Goal: Transaction & Acquisition: Download file/media

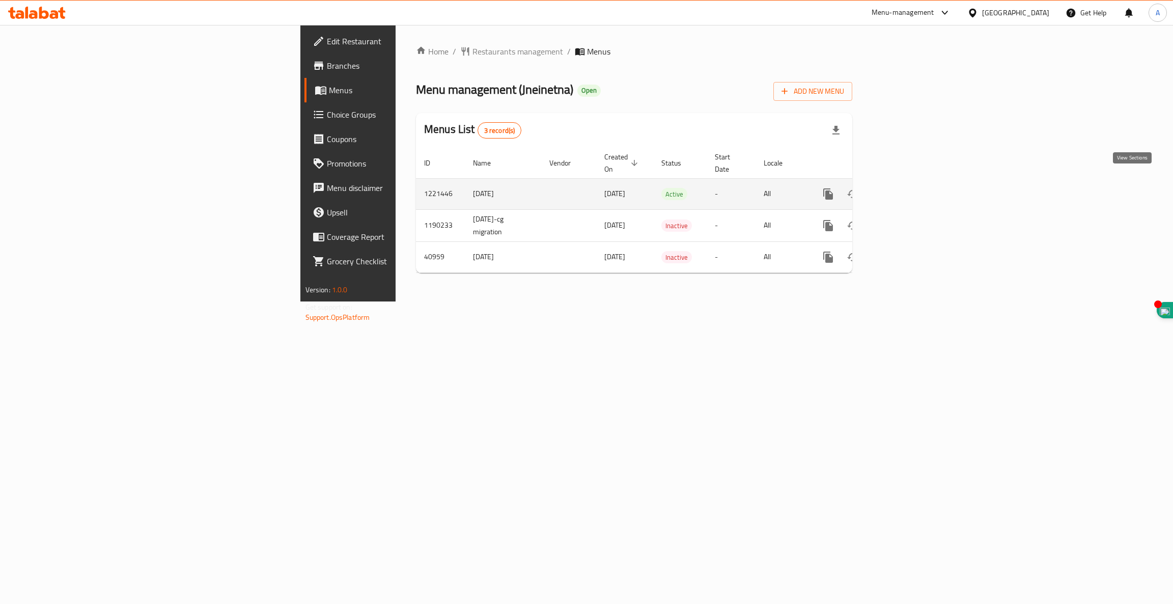
click at [914, 189] on link "enhanced table" at bounding box center [901, 194] width 24 height 24
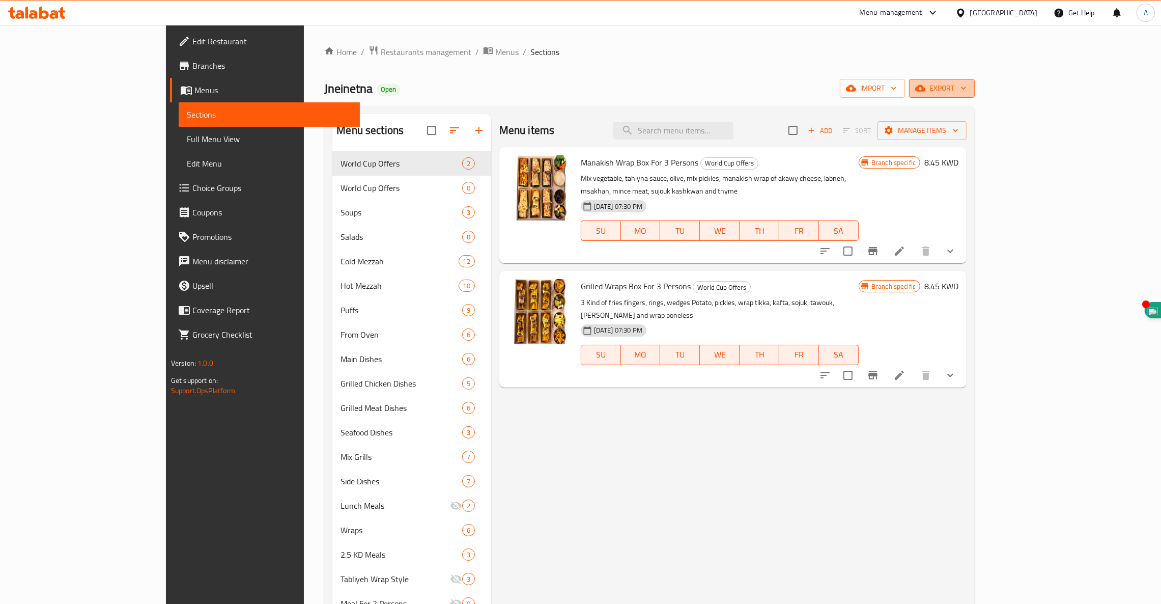
click at [967, 92] on span "export" at bounding box center [941, 88] width 49 height 13
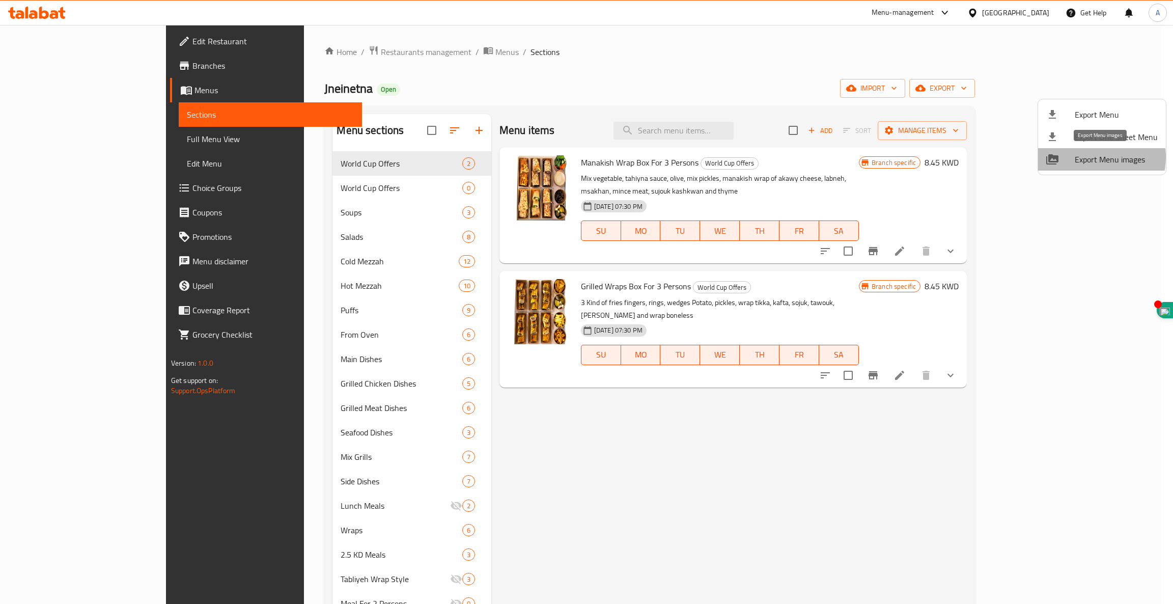
click at [1096, 157] on span "Export Menu images" at bounding box center [1116, 159] width 83 height 12
click at [1116, 64] on div at bounding box center [586, 302] width 1173 height 604
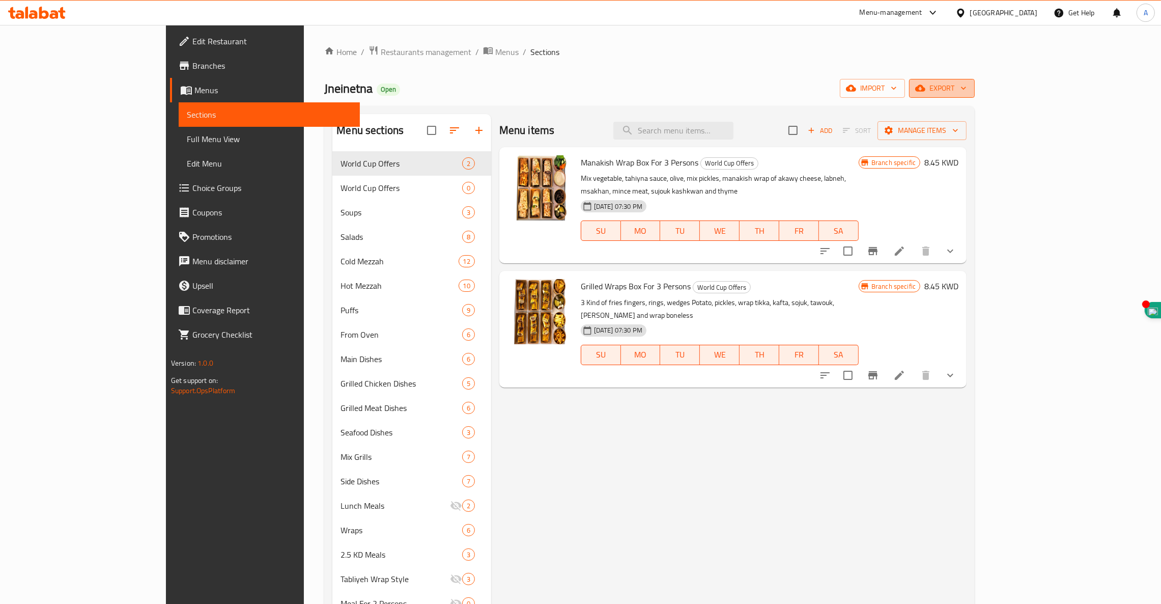
click at [967, 82] on span "export" at bounding box center [941, 88] width 49 height 13
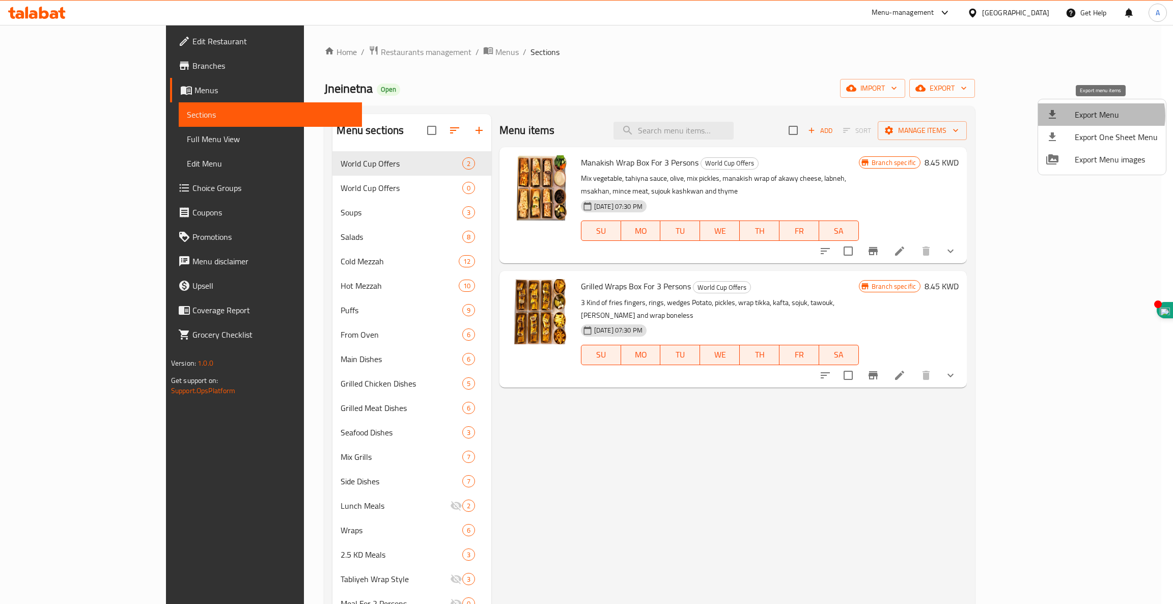
click at [1098, 116] on span "Export Menu" at bounding box center [1116, 114] width 83 height 12
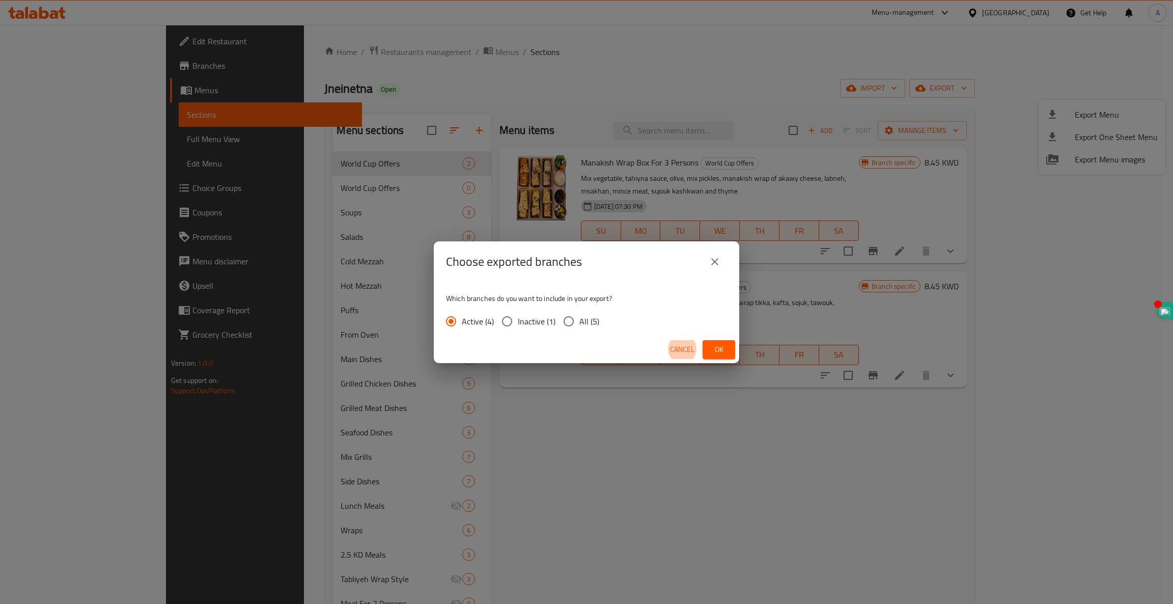
click at [695, 124] on div "Choose exported branches Which branches do you want to include in your export? …" at bounding box center [586, 302] width 1173 height 604
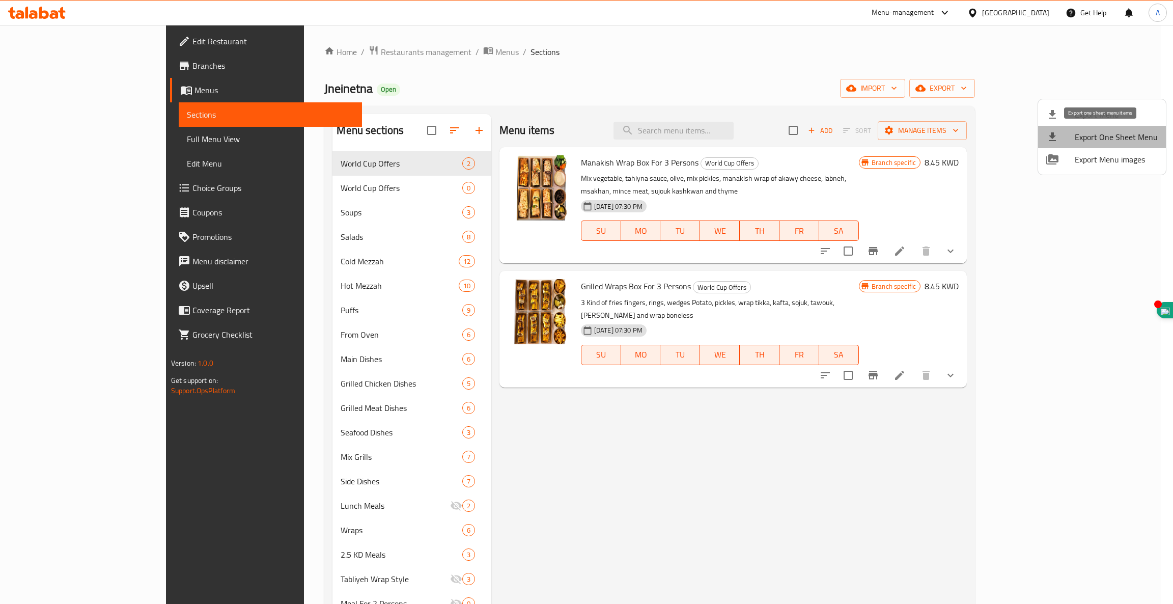
click at [1113, 135] on span "Export One Sheet Menu" at bounding box center [1116, 137] width 83 height 12
